Goal: Information Seeking & Learning: Learn about a topic

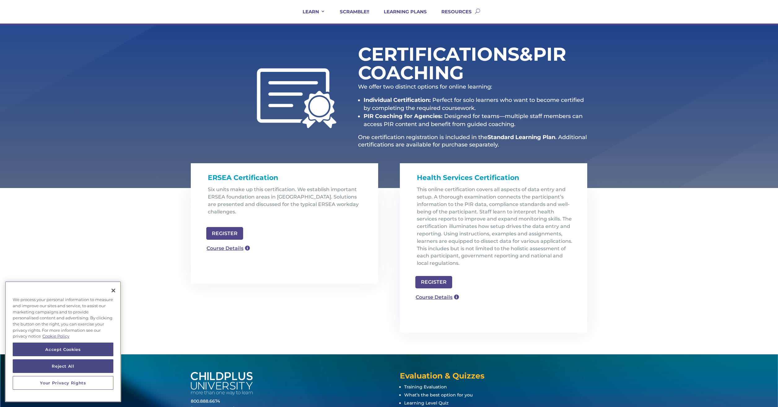
scroll to position [50, 0]
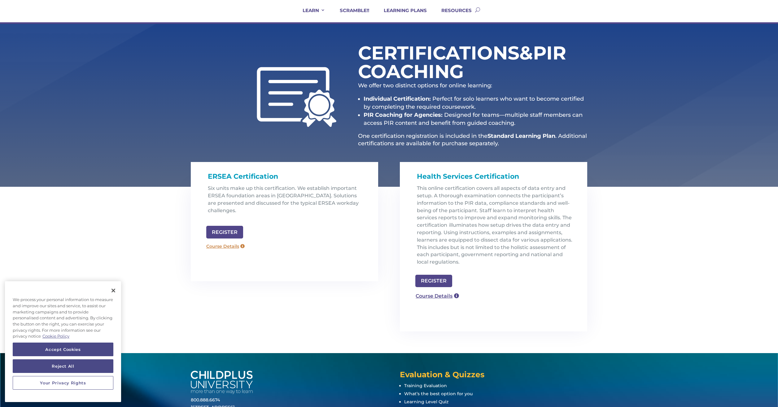
click at [231, 242] on link "Course Details" at bounding box center [225, 247] width 45 height 10
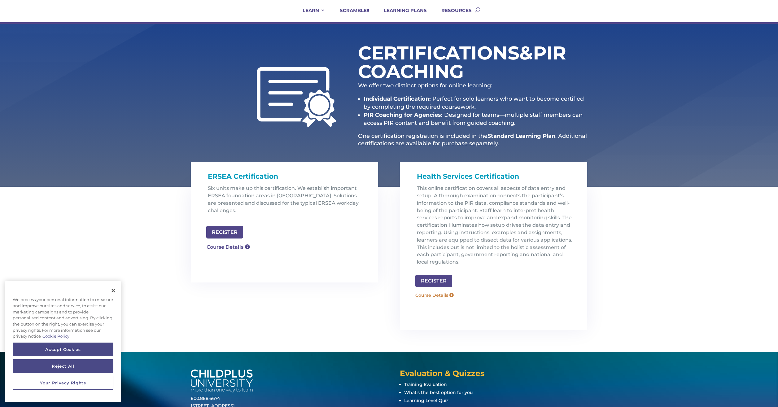
click at [450, 296] on link "Course Details" at bounding box center [434, 295] width 45 height 10
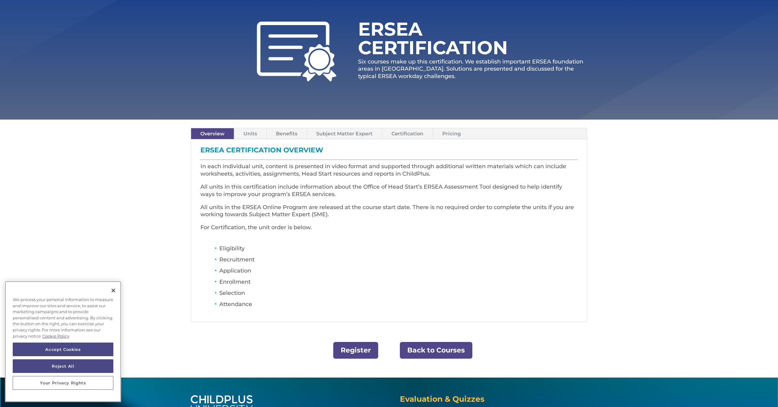
scroll to position [74, 0]
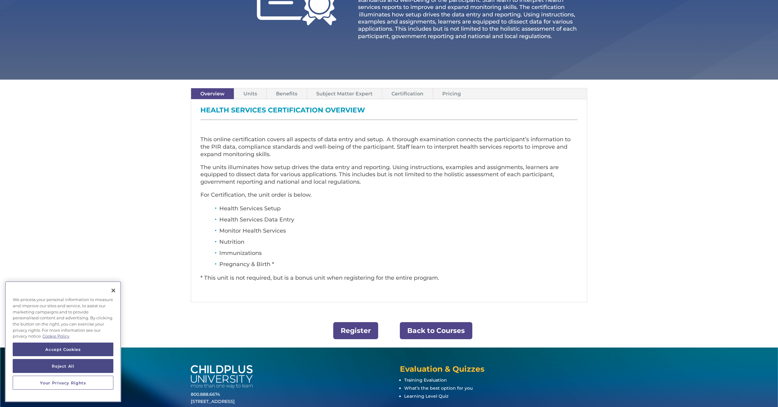
scroll to position [149, 0]
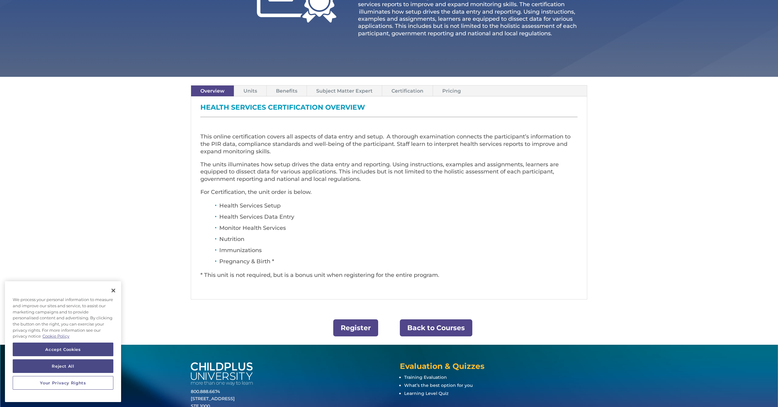
click at [247, 92] on link "Units" at bounding box center [250, 91] width 32 height 11
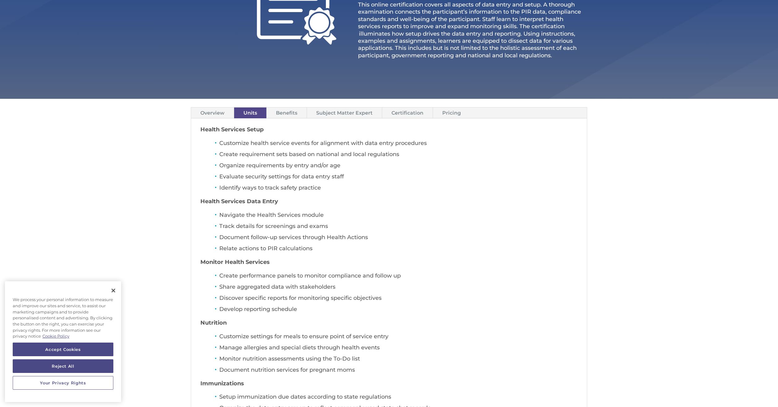
scroll to position [124, 0]
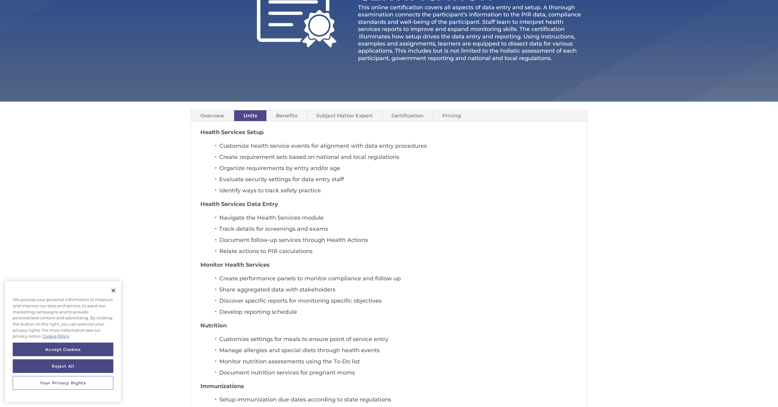
click at [302, 116] on link "Benefits" at bounding box center [287, 115] width 40 height 11
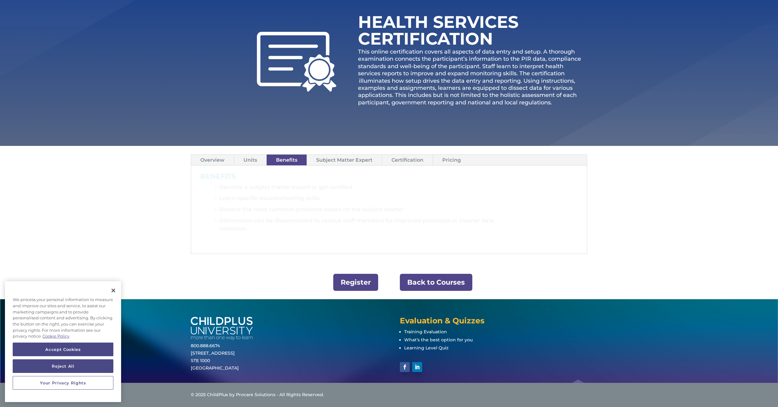
scroll to position [80, 0]
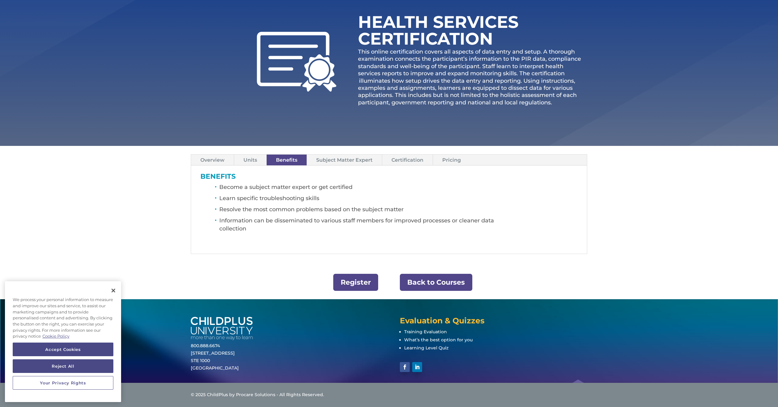
click at [357, 164] on link "Subject Matter Expert" at bounding box center [344, 160] width 75 height 11
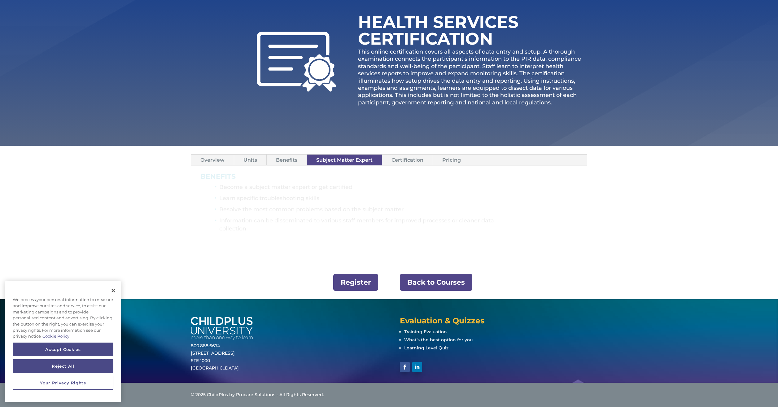
scroll to position [31, 0]
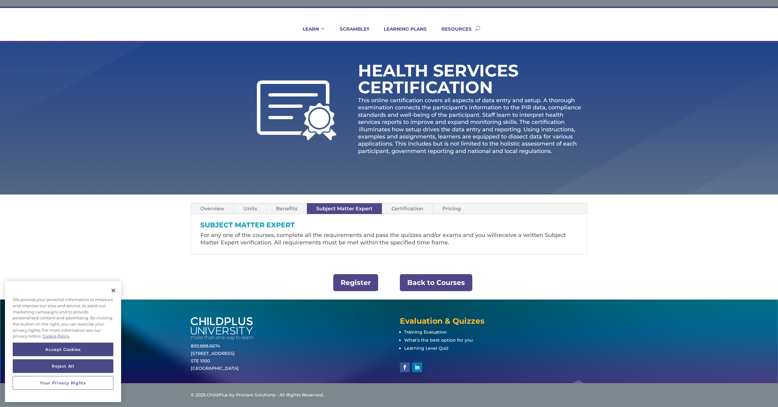
click at [415, 211] on link "Certification" at bounding box center [407, 208] width 50 height 11
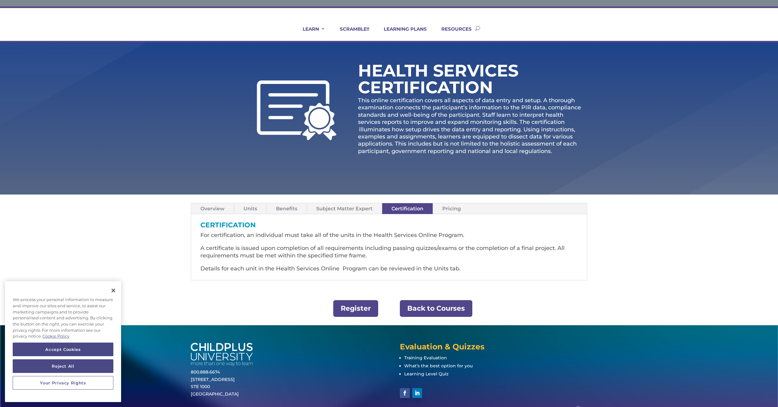
click at [461, 209] on link "Pricing" at bounding box center [451, 208] width 37 height 11
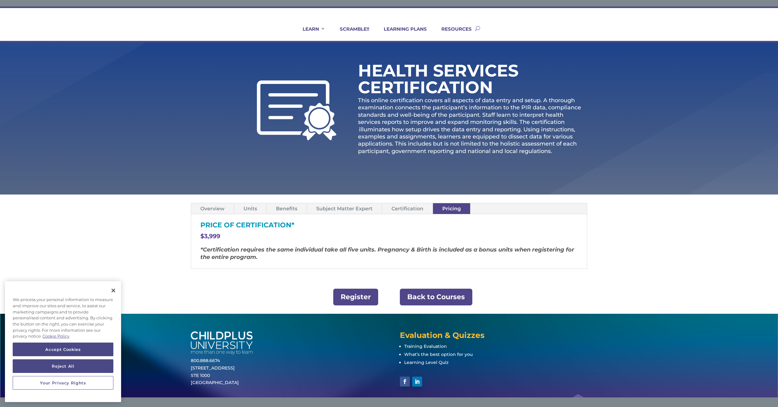
click at [446, 300] on link "Back to Courses" at bounding box center [436, 297] width 72 height 17
click at [436, 296] on link "Back to Courses" at bounding box center [436, 297] width 72 height 17
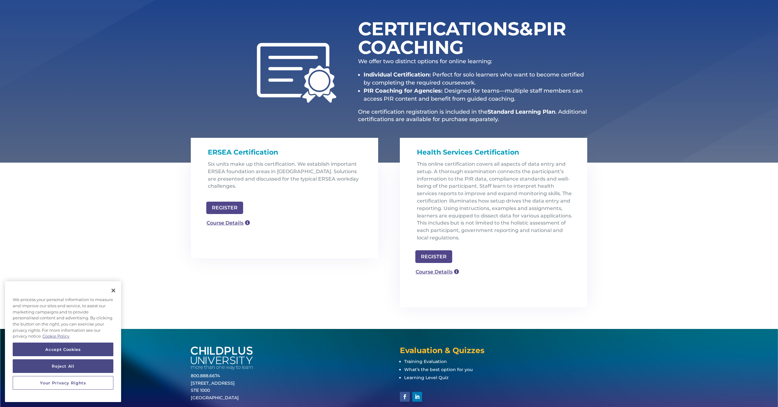
scroll to position [74, 0]
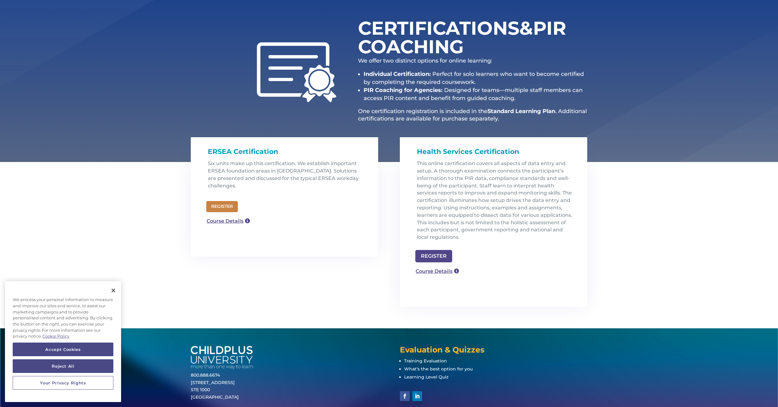
click at [238, 201] on link "REGISTER" at bounding box center [222, 206] width 32 height 11
click at [208, 217] on link "Course Details" at bounding box center [225, 222] width 45 height 10
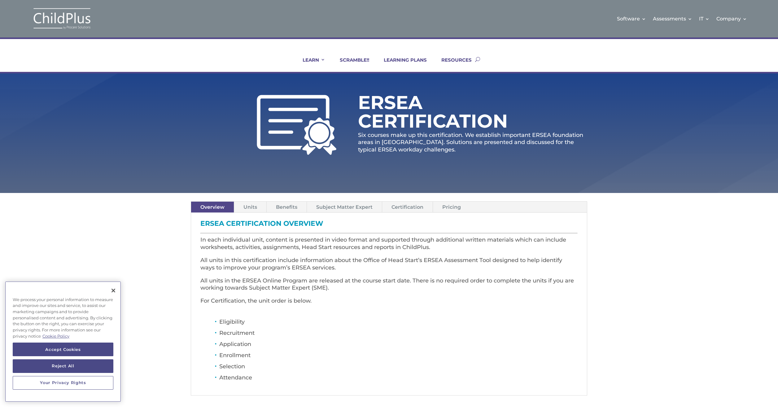
click at [501, 208] on ul "Overview Units Benefits Subject Matter Expert Certification Pricing" at bounding box center [389, 207] width 396 height 11
click at [461, 207] on link "Pricing" at bounding box center [451, 207] width 37 height 11
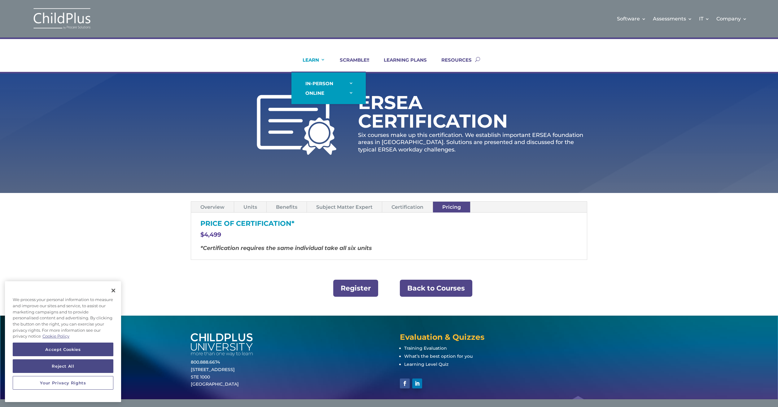
click at [309, 63] on link "LEARN" at bounding box center [310, 64] width 30 height 15
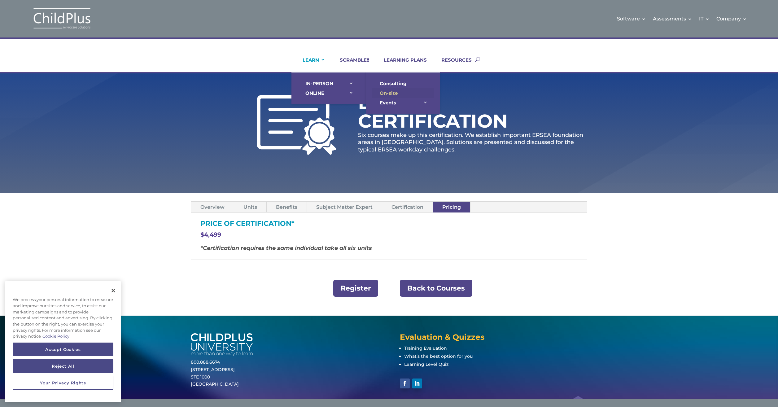
click at [400, 93] on link "On-site" at bounding box center [403, 93] width 62 height 10
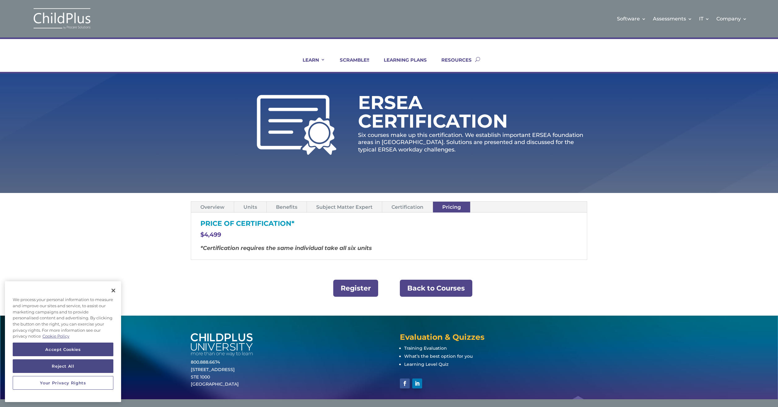
click at [415, 207] on link "Certification" at bounding box center [407, 207] width 50 height 11
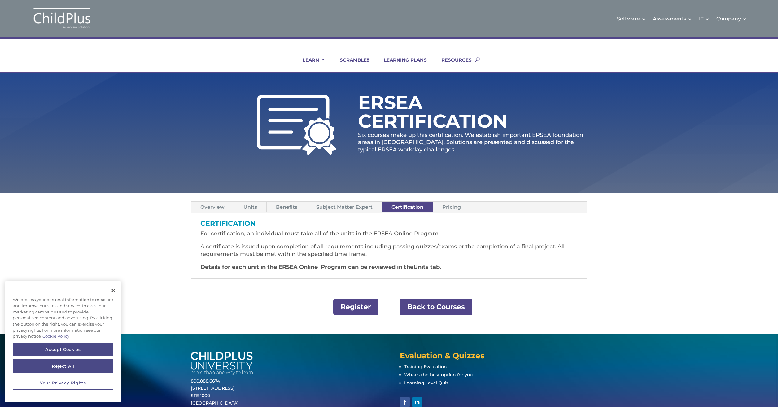
click at [228, 207] on link "Overview" at bounding box center [212, 207] width 43 height 11
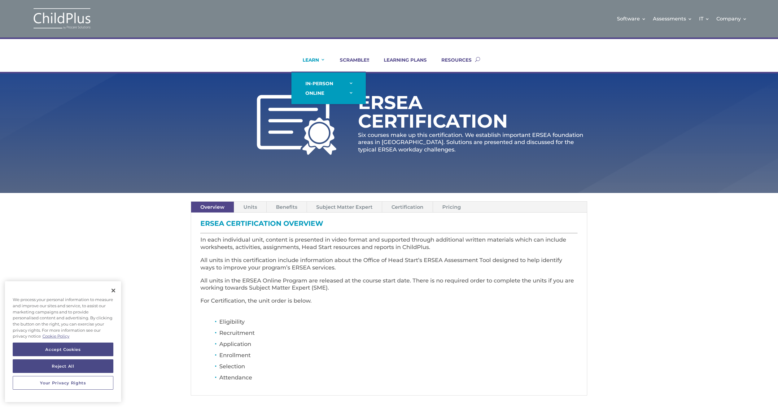
click at [317, 64] on link "LEARN" at bounding box center [310, 64] width 30 height 15
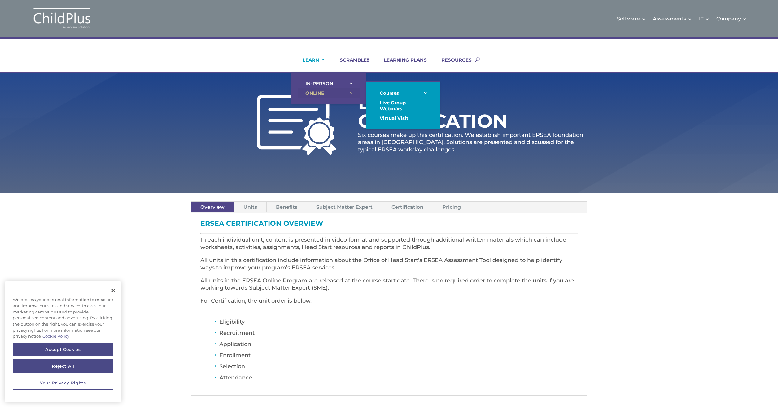
click at [321, 94] on link "ONLINE" at bounding box center [329, 93] width 62 height 10
click at [413, 119] on link "Virtual Visit" at bounding box center [403, 118] width 62 height 10
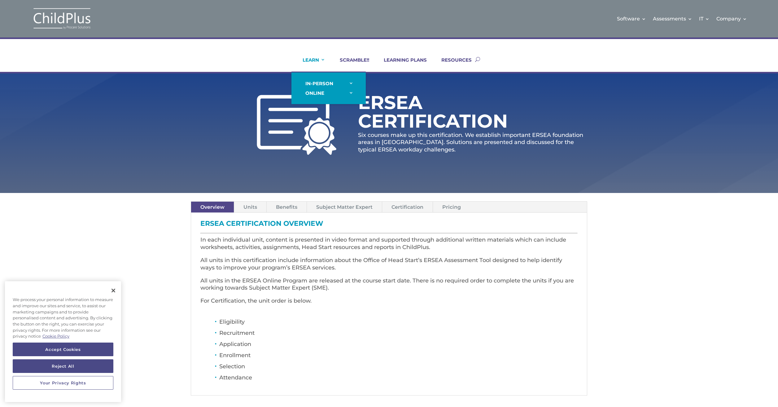
click at [315, 59] on link "LEARN" at bounding box center [310, 64] width 30 height 15
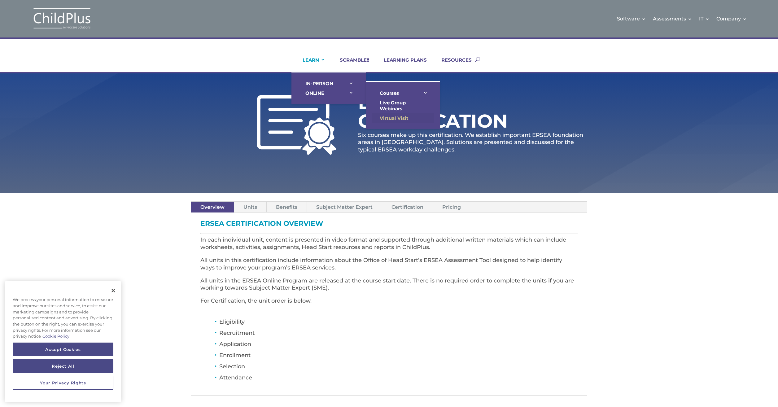
click at [404, 118] on link "Virtual Visit" at bounding box center [403, 118] width 62 height 10
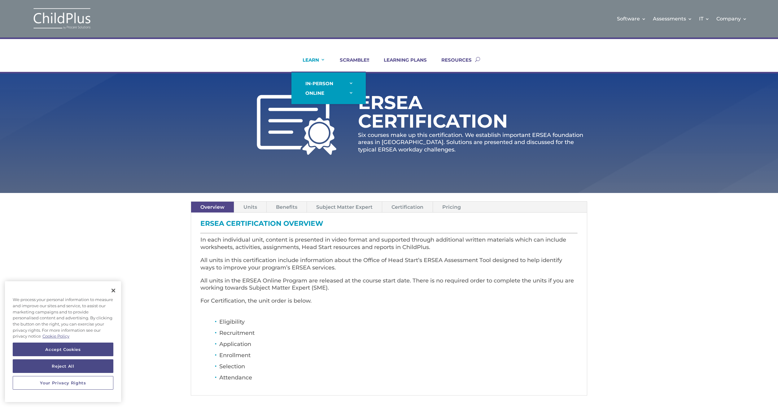
click at [314, 60] on link "LEARN" at bounding box center [310, 64] width 30 height 15
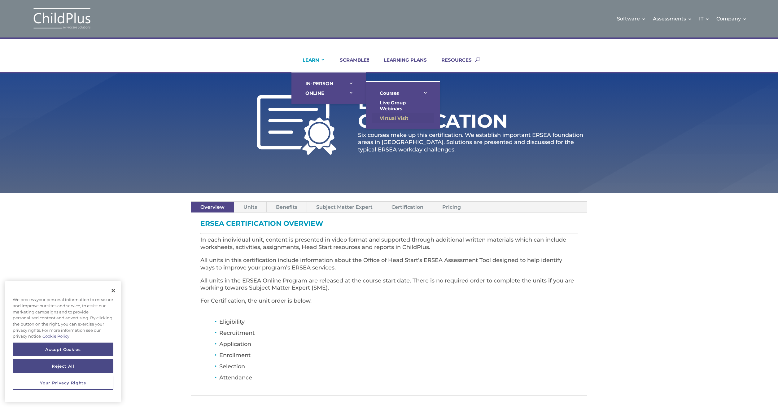
click at [404, 116] on link "Virtual Visit" at bounding box center [403, 118] width 62 height 10
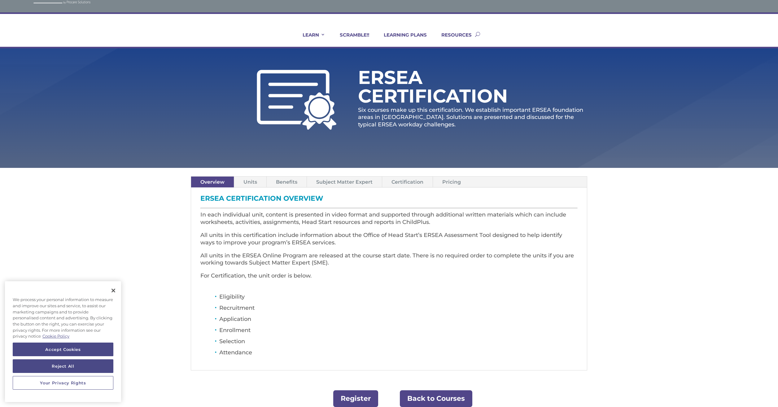
scroll to position [25, 0]
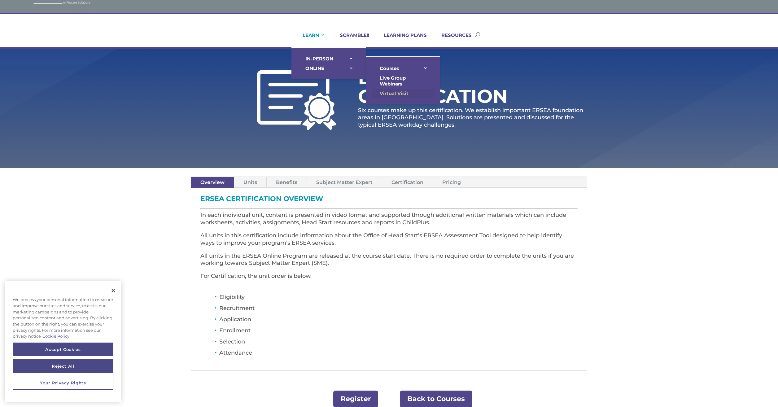
click at [398, 92] on link "Virtual Visit" at bounding box center [403, 94] width 62 height 10
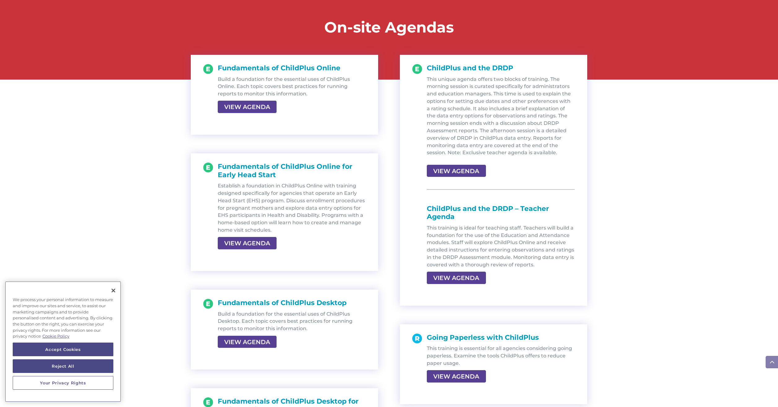
scroll to position [669, 0]
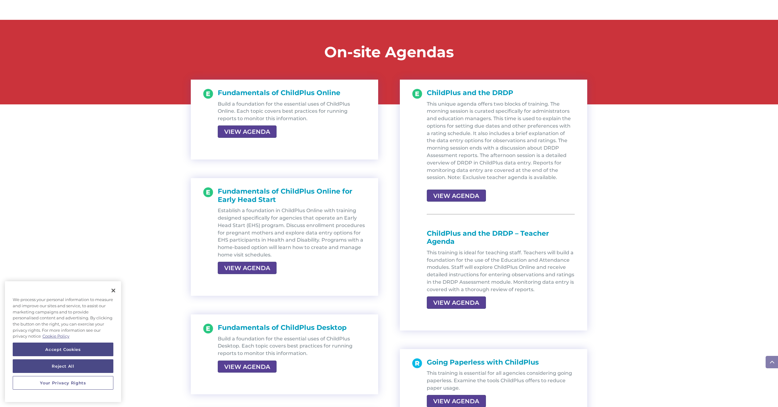
click at [276, 128] on div "VIEW AGENDA" at bounding box center [292, 132] width 148 height 10
click at [273, 133] on link "VIEW AGENDA" at bounding box center [247, 131] width 58 height 11
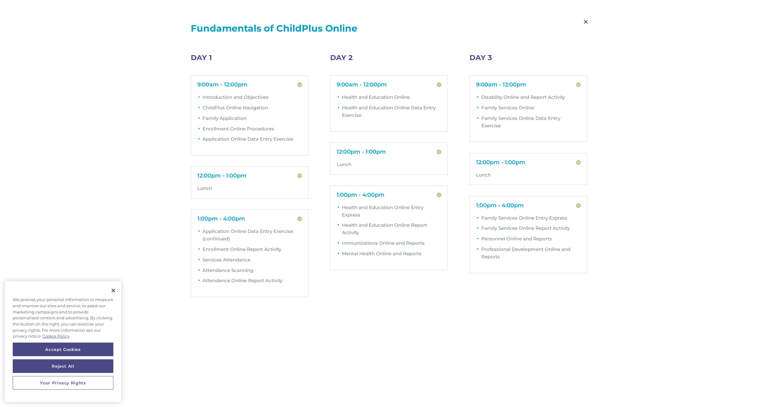
scroll to position [545, 0]
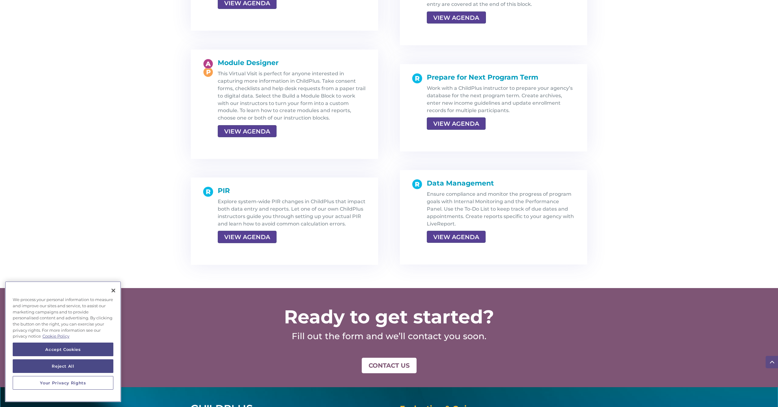
scroll to position [1090, 0]
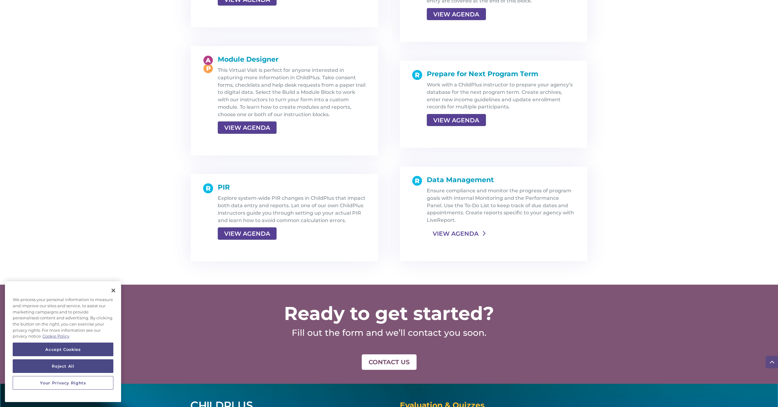
click at [480, 234] on link "VIEW AGENDA" at bounding box center [456, 233] width 58 height 11
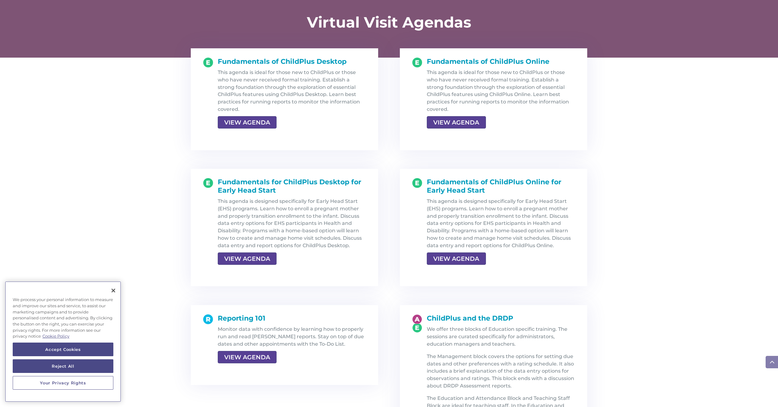
scroll to position [644, 0]
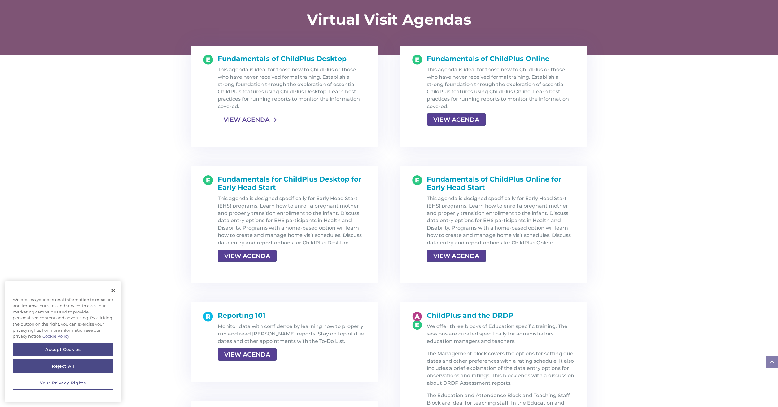
click at [269, 122] on link "VIEW AGENDA" at bounding box center [247, 119] width 58 height 11
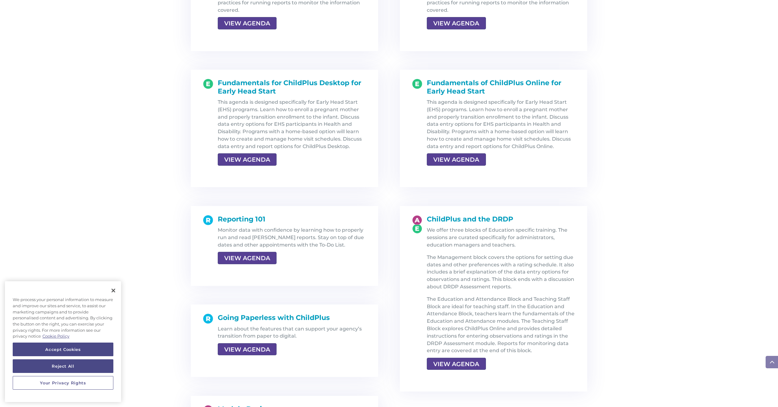
scroll to position [744, 0]
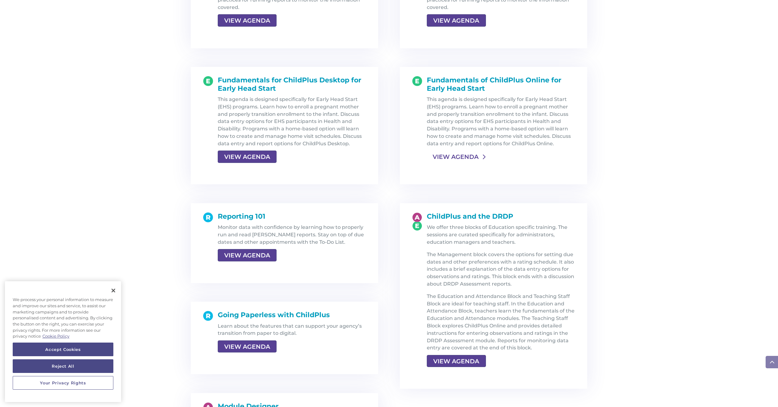
click at [459, 156] on link "VIEW AGENDA" at bounding box center [456, 156] width 58 height 11
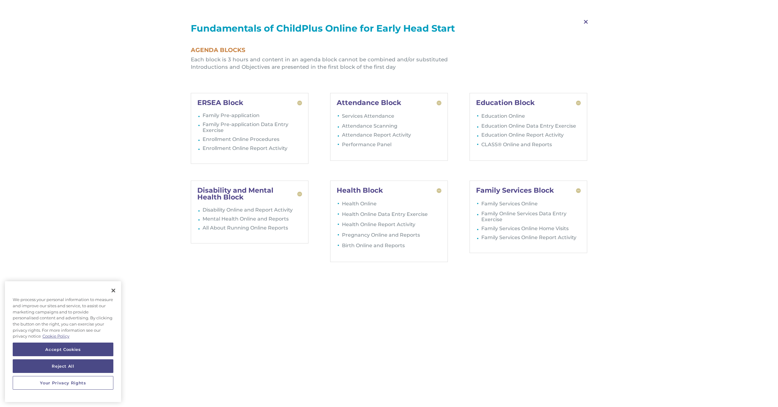
scroll to position [694, 0]
click at [113, 290] on button "Close" at bounding box center [114, 291] width 14 height 14
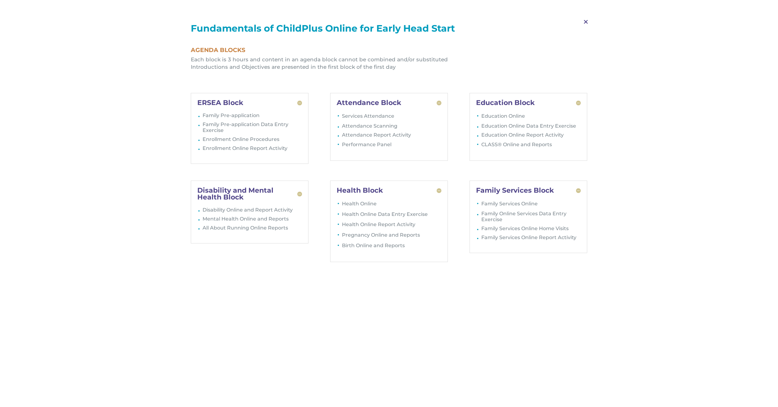
scroll to position [0, 0]
click at [586, 22] on span "M" at bounding box center [586, 22] width 18 height 18
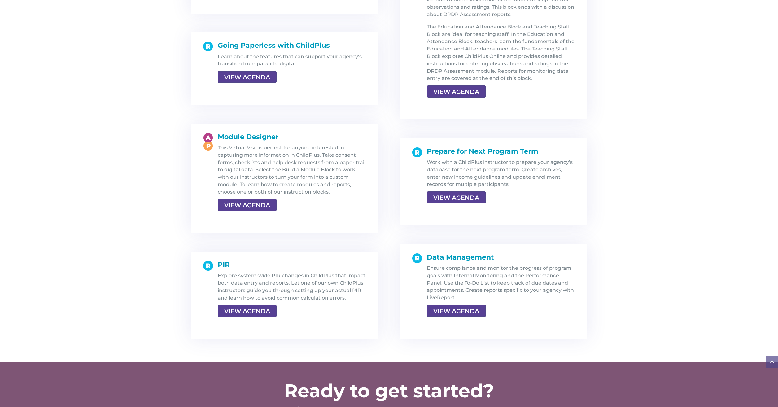
scroll to position [1021, 0]
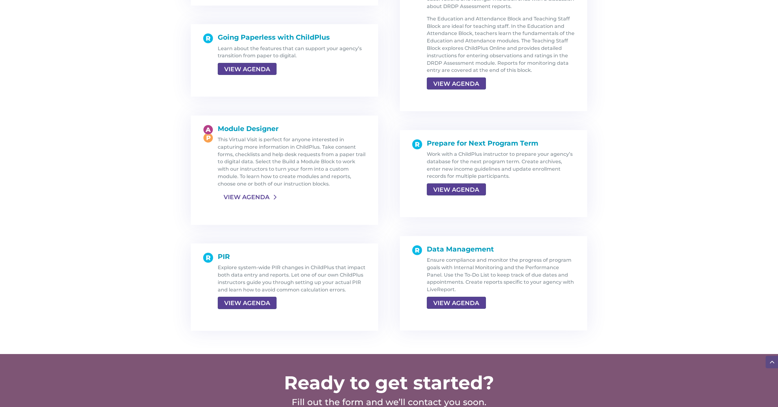
click at [269, 193] on link "VIEW AGENDA" at bounding box center [247, 196] width 58 height 11
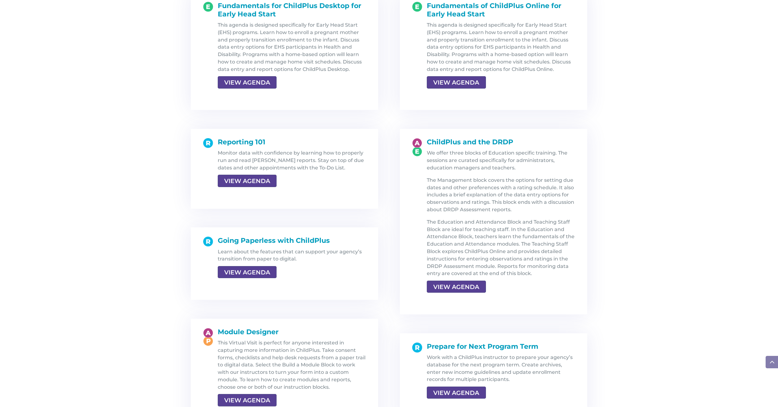
scroll to position [843, 0]
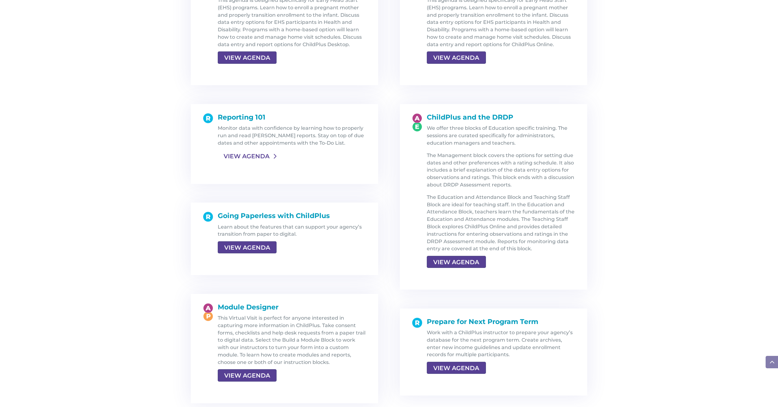
click at [267, 158] on link "VIEW AGENDA" at bounding box center [247, 156] width 58 height 11
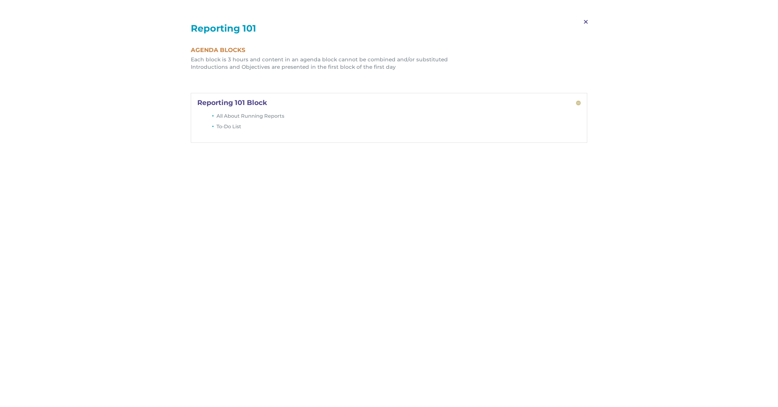
click at [583, 18] on span "M" at bounding box center [586, 22] width 18 height 18
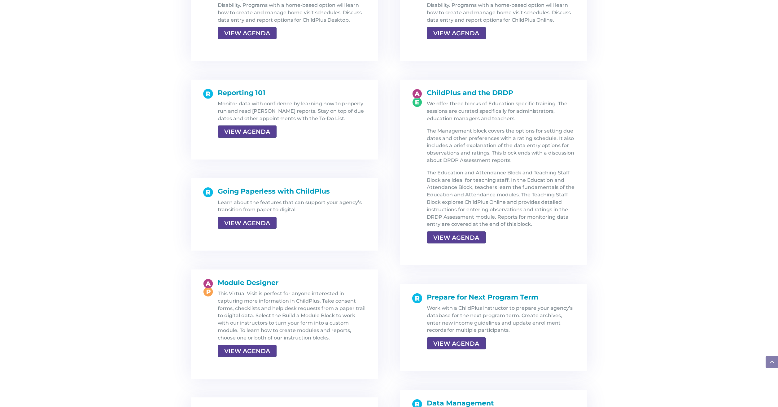
scroll to position [867, 0]
click at [263, 221] on link "VIEW AGENDA" at bounding box center [247, 222] width 58 height 11
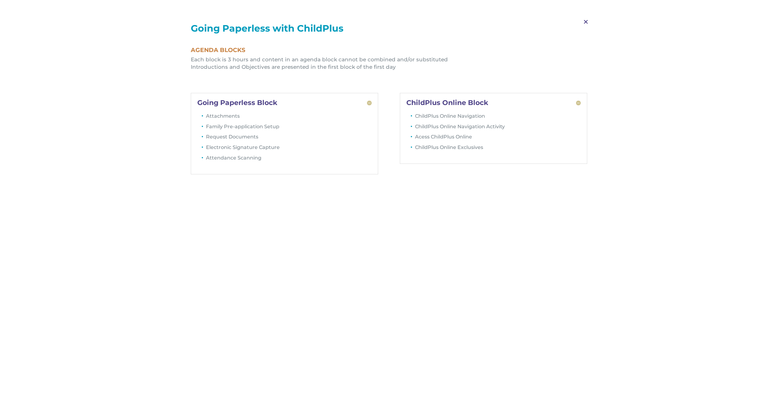
click at [586, 18] on span "M" at bounding box center [586, 22] width 18 height 18
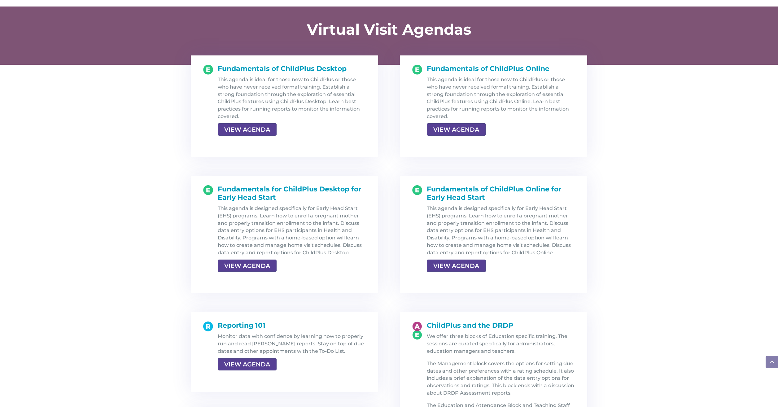
scroll to position [620, 0]
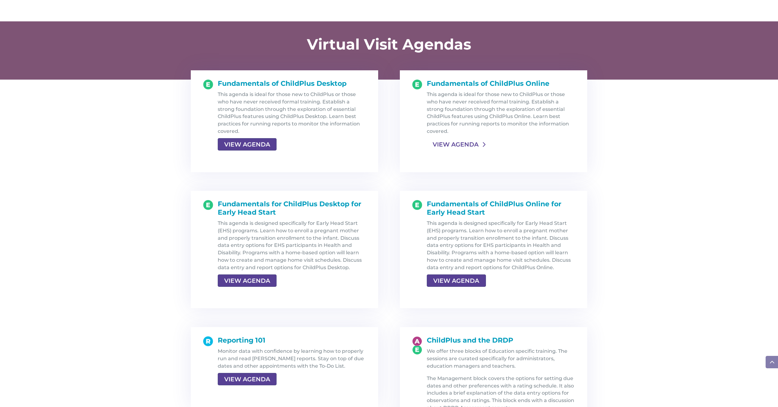
click at [457, 143] on link "VIEW AGENDA" at bounding box center [456, 144] width 58 height 11
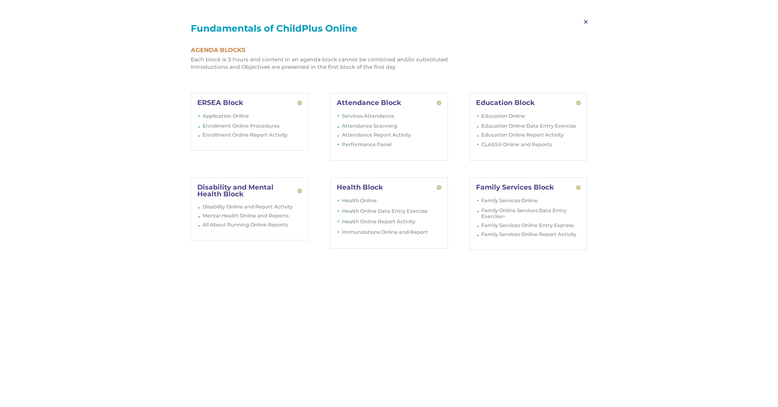
click at [587, 17] on span "M" at bounding box center [586, 22] width 18 height 18
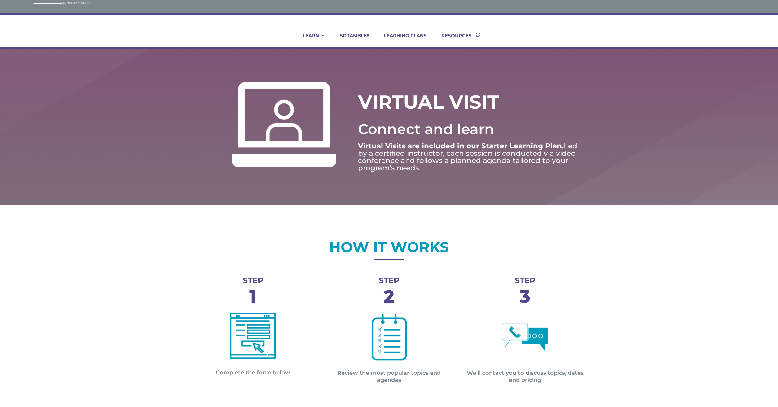
scroll to position [0, 0]
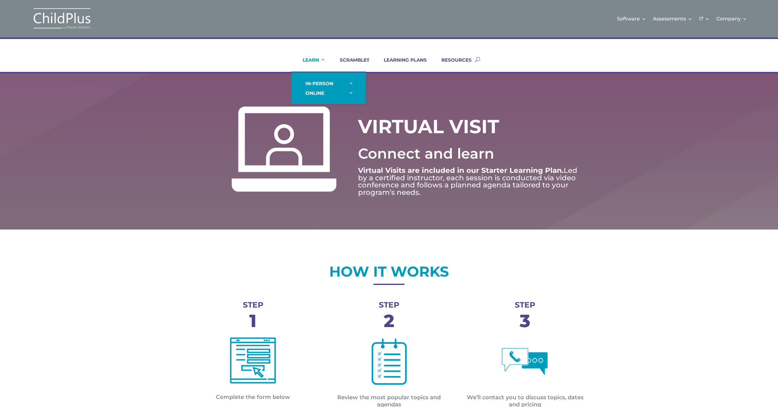
click at [326, 60] on li "LEARN IN-PERSON Consulting On-site Events Summit Scramble!! ONLINE Courses Cert…" at bounding box center [310, 64] width 37 height 15
